Goal: Task Accomplishment & Management: Manage account settings

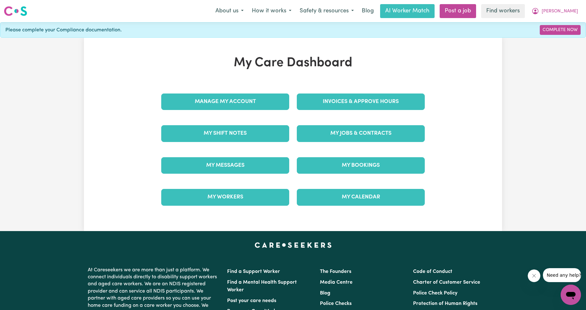
click at [266, 87] on div "Manage My Account" at bounding box center [226, 102] width 136 height 32
click at [262, 91] on div "Manage My Account" at bounding box center [226, 102] width 136 height 32
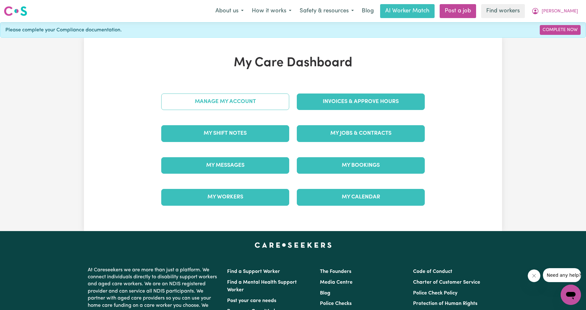
click at [258, 106] on link "Manage My Account" at bounding box center [225, 101] width 128 height 16
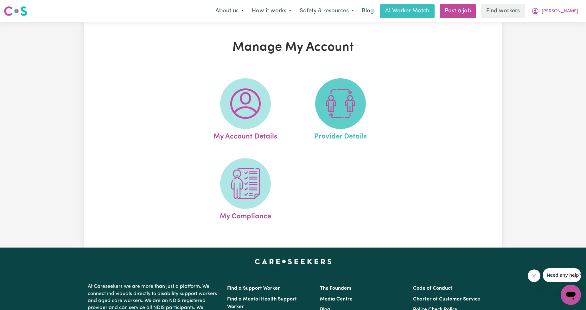
click at [335, 110] on img at bounding box center [340, 103] width 30 height 30
select select "AGED_HOME_CARE"
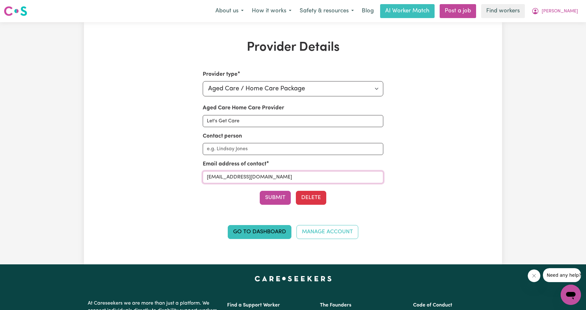
click at [228, 175] on input "[EMAIL_ADDRESS][DOMAIN_NAME]" at bounding box center [293, 177] width 181 height 12
paste input "[EMAIL_ADDRESS][DOMAIN_NAME]"
type input "[EMAIL_ADDRESS][DOMAIN_NAME]"
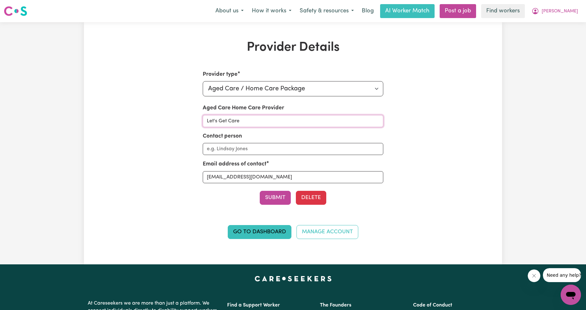
click at [238, 121] on input "Let's Get Care" at bounding box center [293, 121] width 181 height 12
type input "Lucare Group"
click at [281, 198] on button "Submit" at bounding box center [275, 198] width 31 height 14
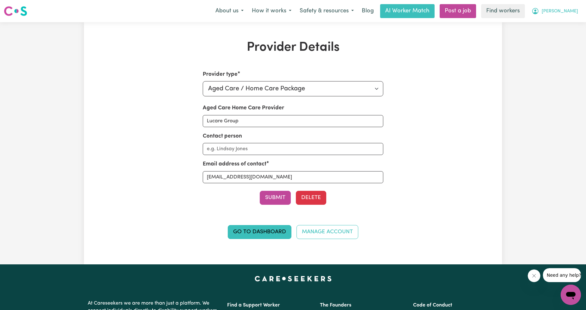
drag, startPoint x: 575, startPoint y: 8, endPoint x: 570, endPoint y: 14, distance: 8.3
click at [575, 8] on span "[PERSON_NAME]" at bounding box center [560, 11] width 36 height 7
click at [550, 35] on link "Logout" at bounding box center [557, 36] width 50 height 12
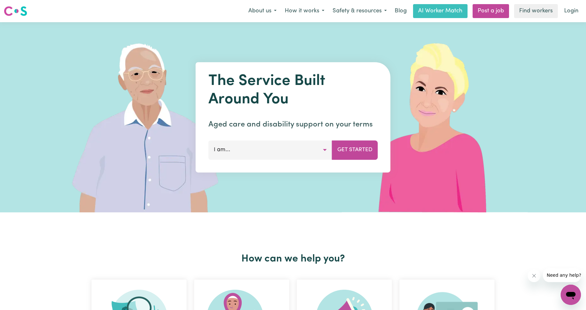
click at [573, 3] on nav "Menu About us How it works Safety & resources Blog AI Worker Match Post a job F…" at bounding box center [293, 11] width 586 height 22
click at [569, 13] on link "Login" at bounding box center [572, 11] width 22 height 14
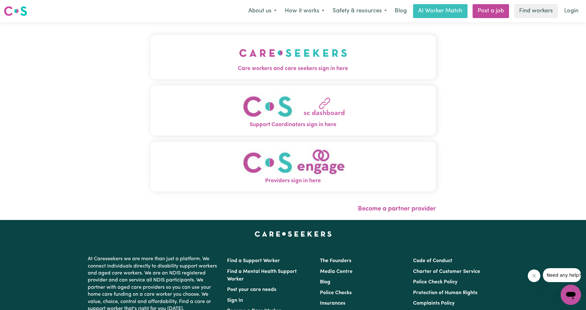
click at [223, 71] on span "Care workers and care seekers sign in here" at bounding box center [294, 69] width 286 height 8
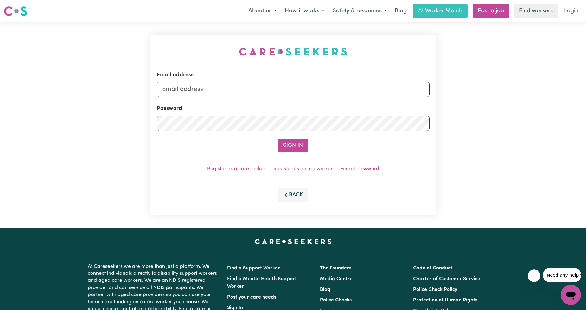
click at [261, 99] on form "Email address Password Sign In" at bounding box center [293, 111] width 273 height 81
drag, startPoint x: 264, startPoint y: 91, endPoint x: 261, endPoint y: 97, distance: 6.7
click at [264, 91] on input "Email address" at bounding box center [293, 89] width 273 height 15
drag, startPoint x: 194, startPoint y: 90, endPoint x: 359, endPoint y: 95, distance: 164.9
click at [359, 95] on input "[EMAIL_ADDRESS][PERSON_NAME][DOMAIN_NAME]" at bounding box center [293, 89] width 273 height 15
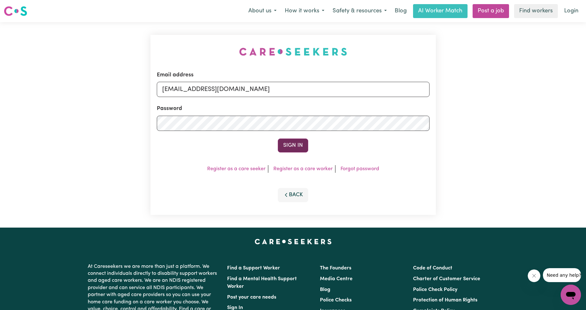
type input "[EMAIL_ADDRESS][DOMAIN_NAME]"
click at [303, 144] on button "Sign In" at bounding box center [293, 146] width 30 height 14
